Goal: Navigation & Orientation: Find specific page/section

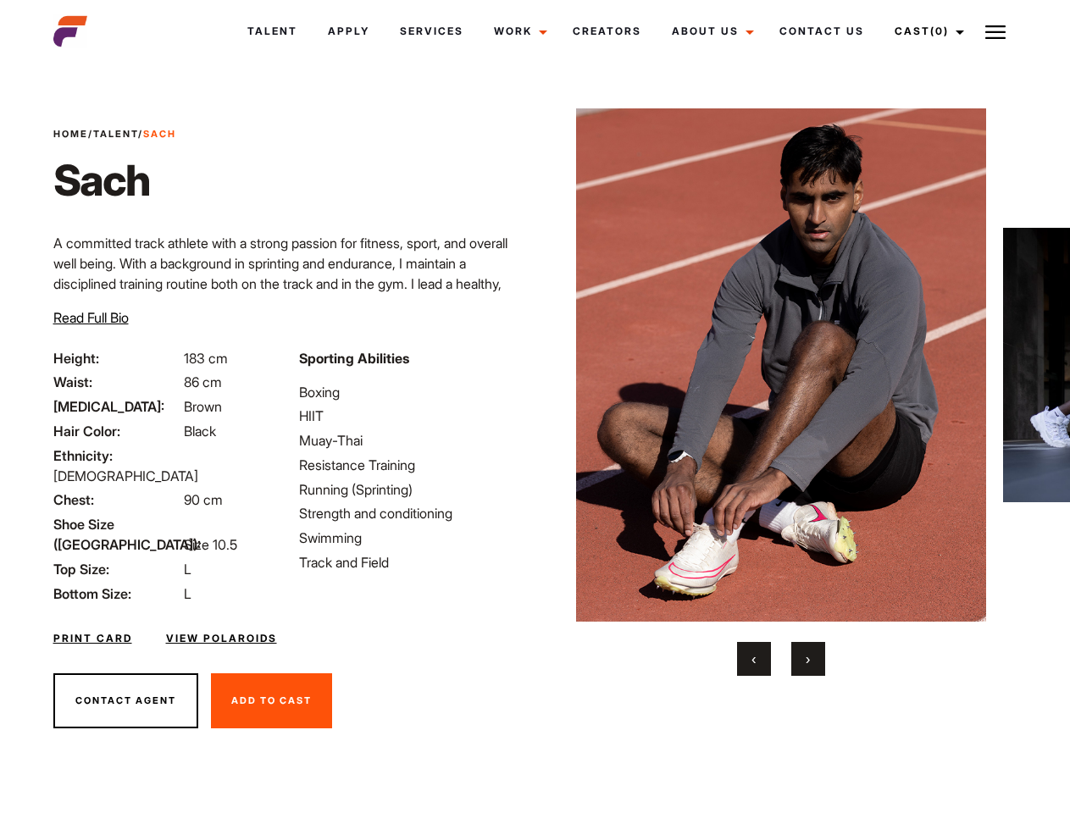
click at [925, 31] on link "Cast (0)" at bounding box center [926, 31] width 95 height 46
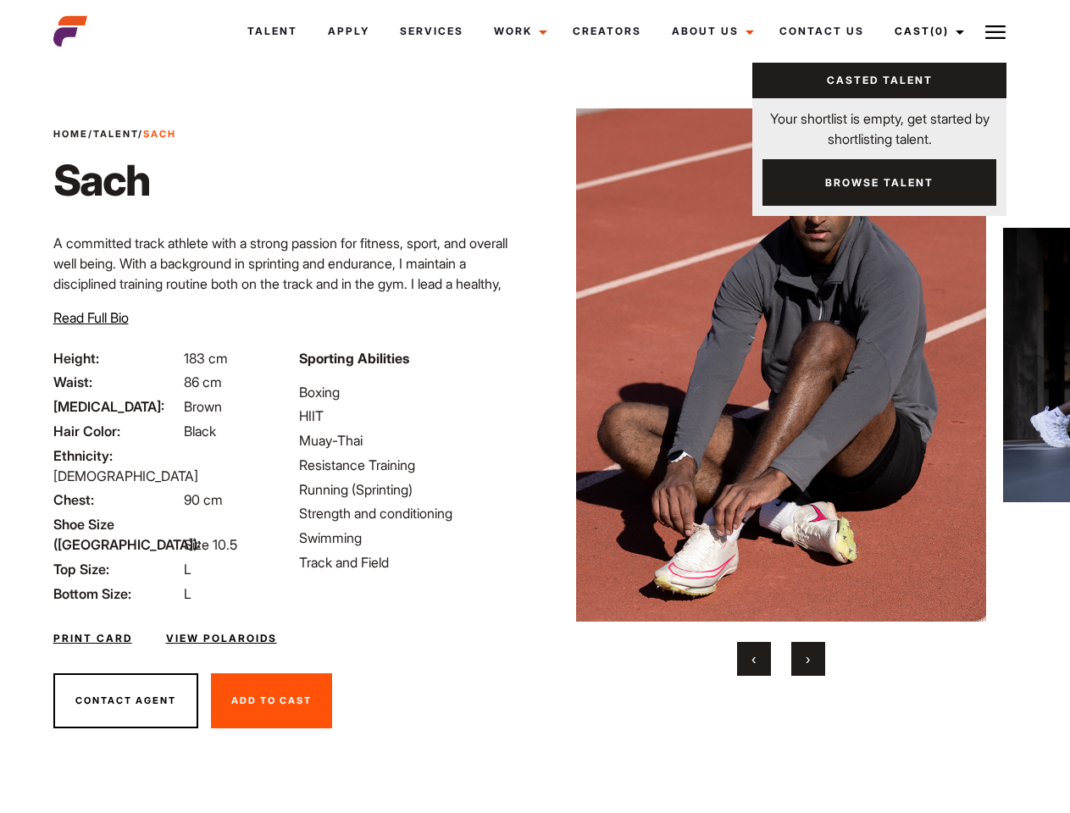
click at [995, 31] on img at bounding box center [995, 32] width 20 height 20
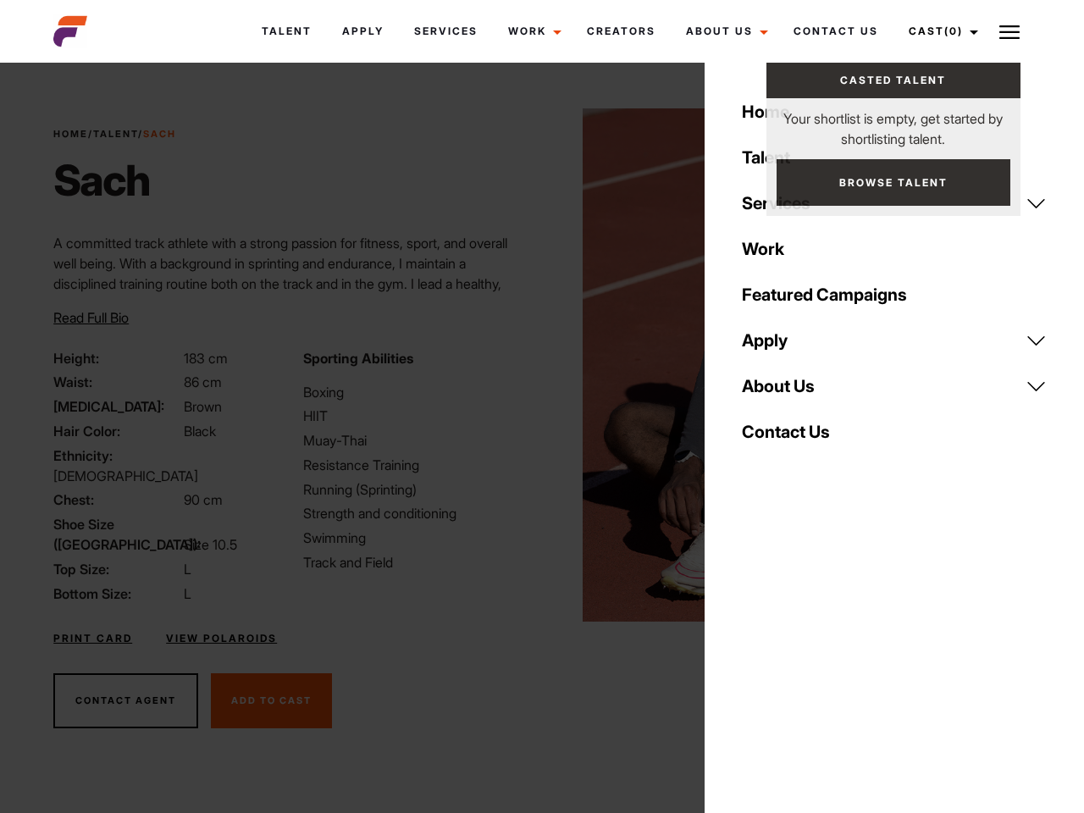
click at [780, 392] on img at bounding box center [788, 364] width 411 height 513
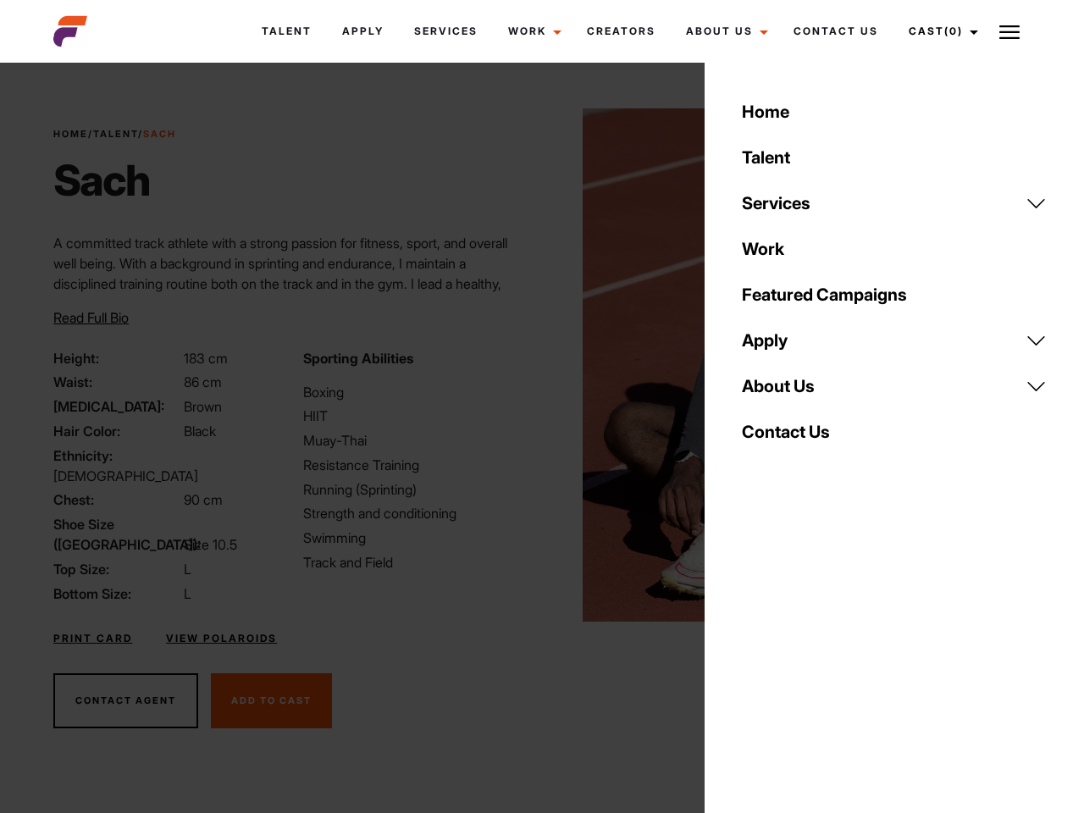
click at [535, 365] on div "Sporting Abilities Boxing HIIT Muay-Thai Resistance Training Running (Sprinting…" at bounding box center [417, 476] width 249 height 256
click at [754, 659] on div "Home Talent Services Talent Casting Photography Videography Creative Hair and M…" at bounding box center [895, 406] width 380 height 813
click at [808, 659] on div "Home Talent Services Talent Casting Photography Videography Creative Hair and M…" at bounding box center [895, 406] width 380 height 813
